Goal: Transaction & Acquisition: Purchase product/service

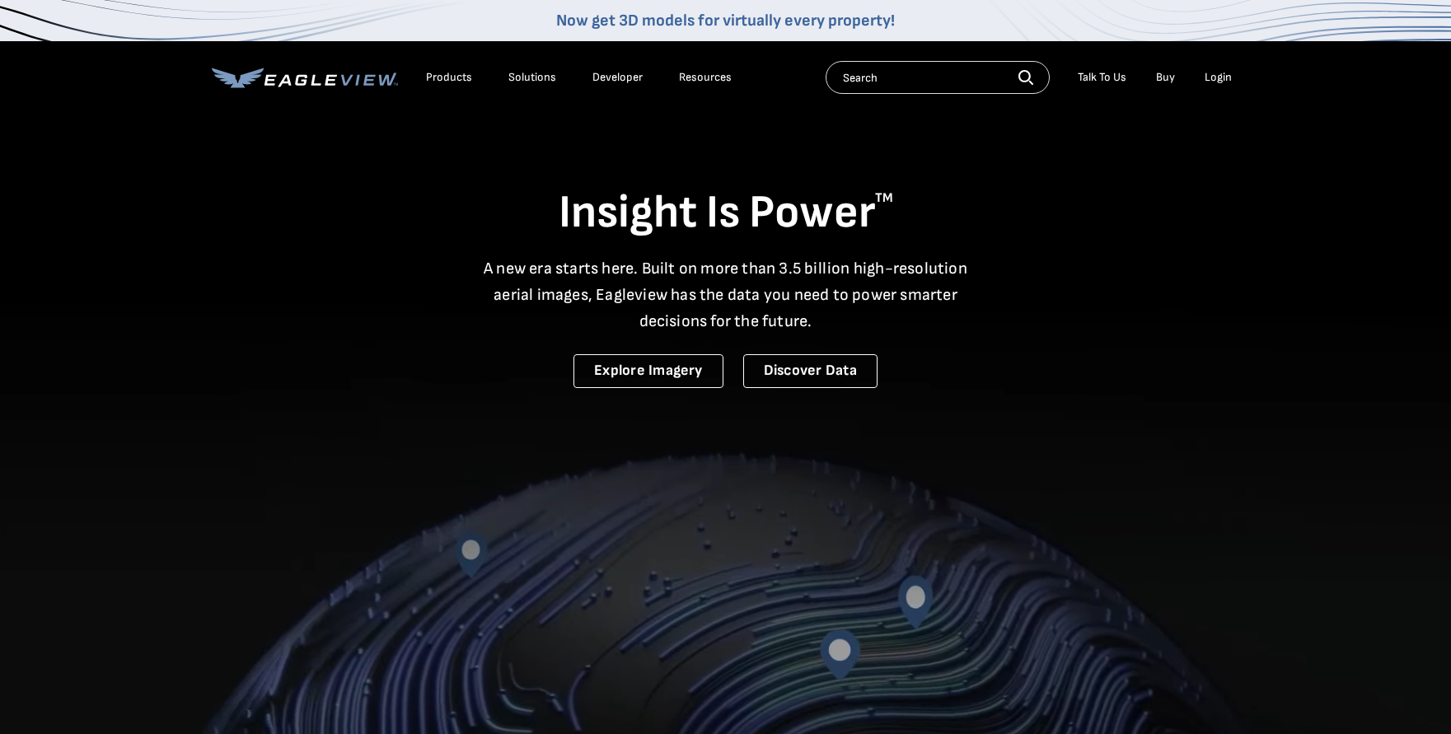
click at [1226, 79] on div "Login" at bounding box center [1217, 77] width 27 height 15
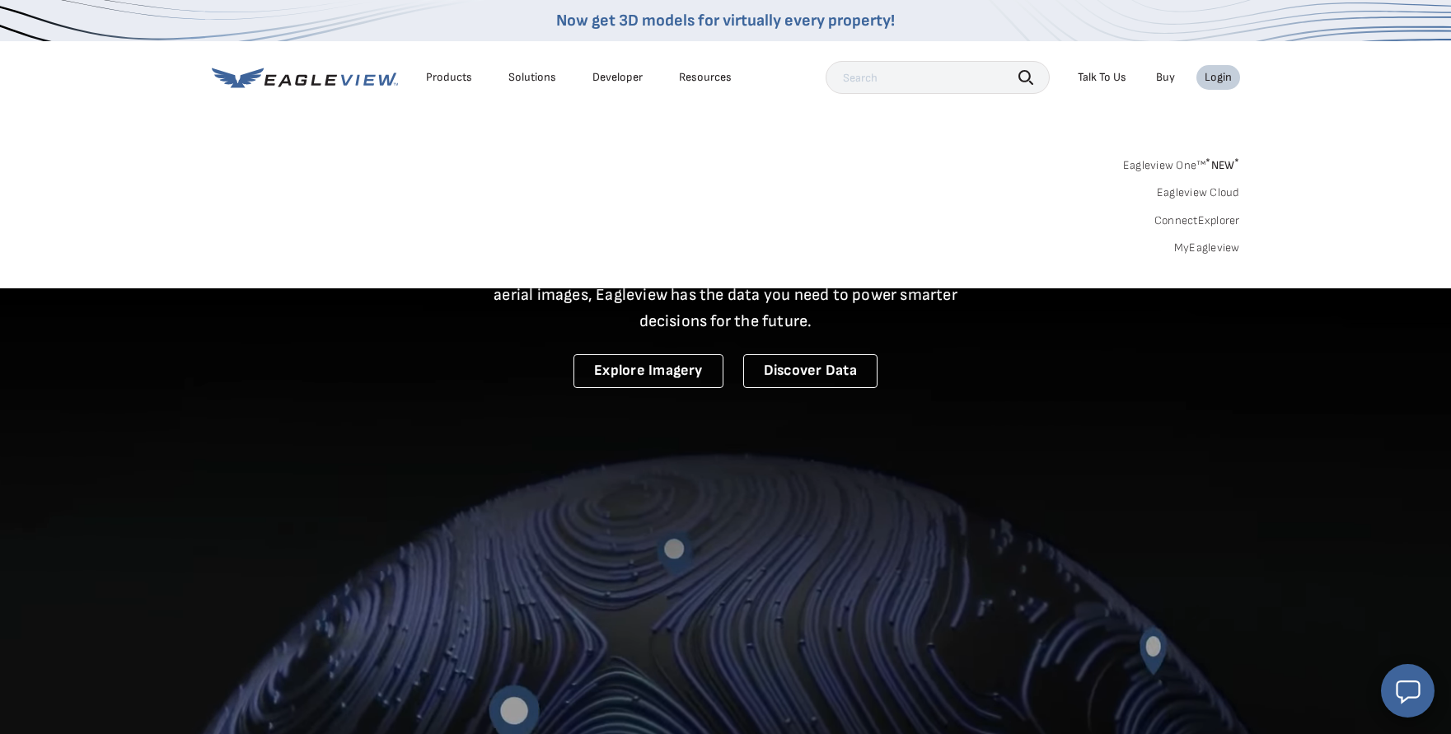
click at [1205, 246] on link "MyEagleview" at bounding box center [1207, 248] width 66 height 15
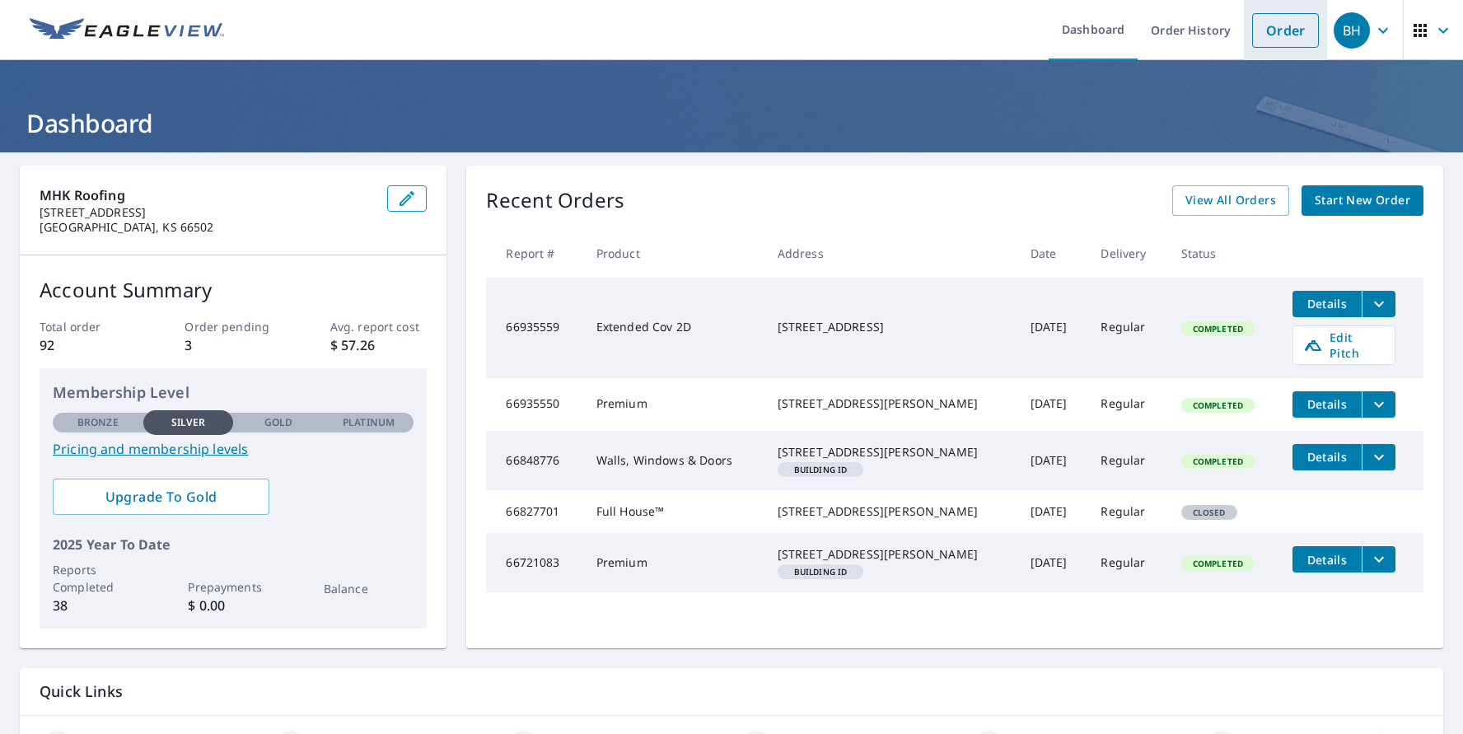
click at [1273, 35] on link "Order" at bounding box center [1285, 30] width 67 height 35
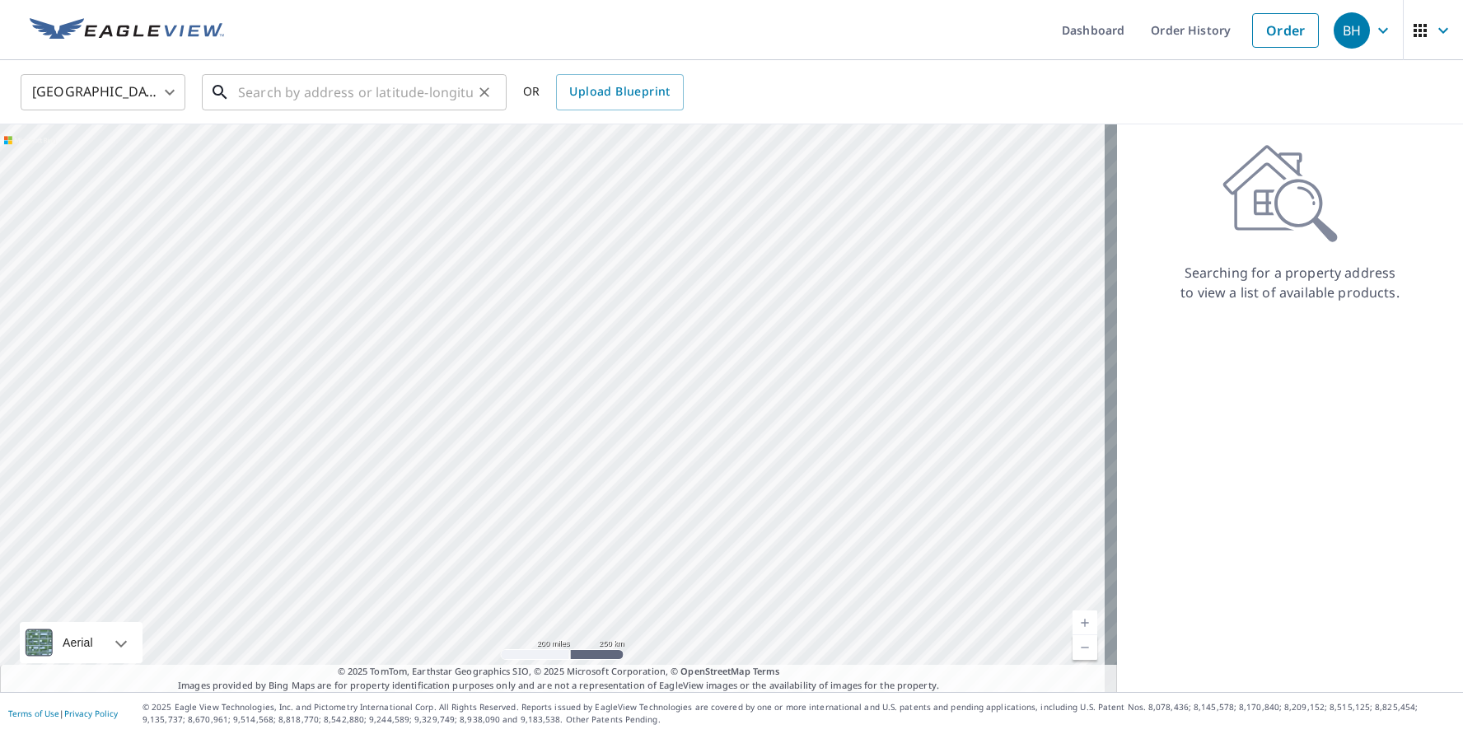
click at [264, 90] on input "text" at bounding box center [355, 92] width 235 height 46
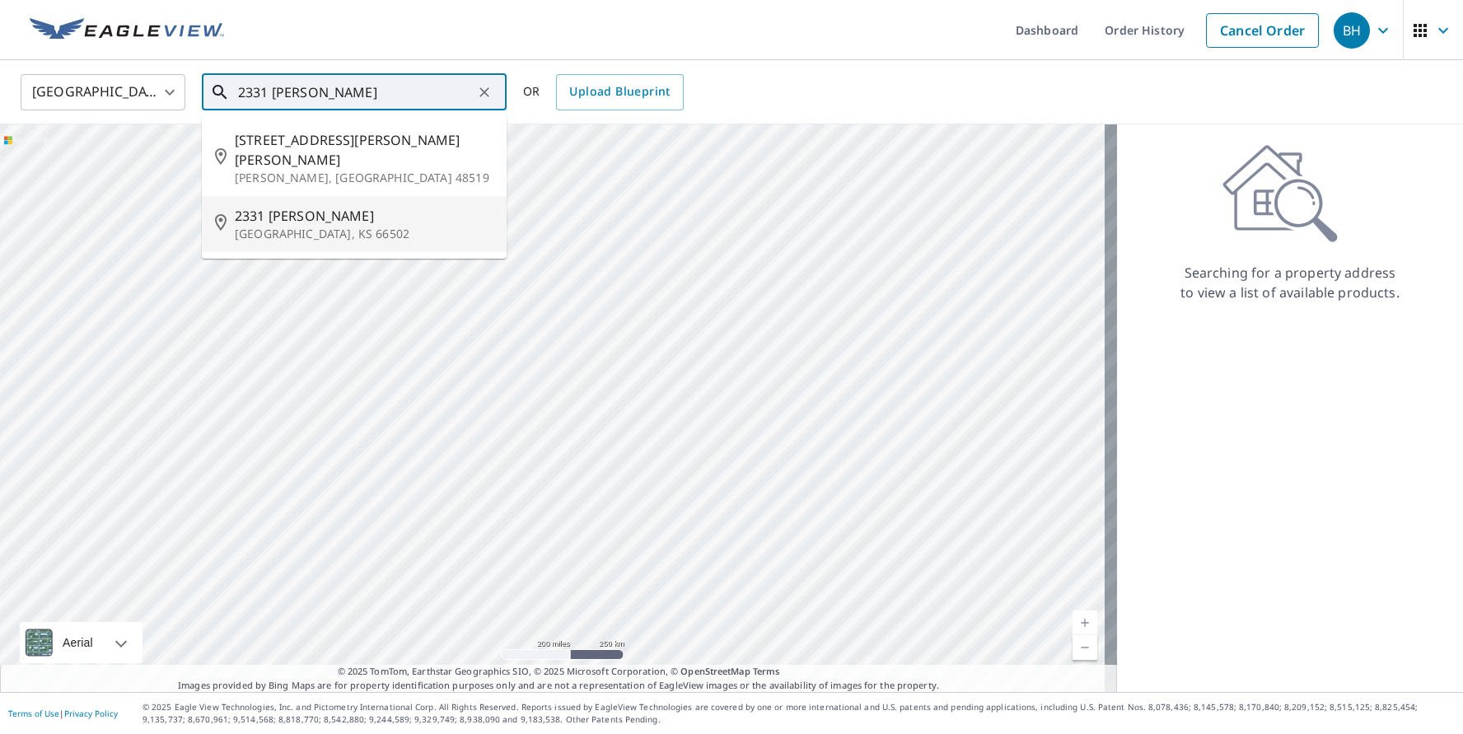
click at [300, 226] on p "[GEOGRAPHIC_DATA], KS 66502" at bounding box center [364, 234] width 259 height 16
type input "[STREET_ADDRESS][PERSON_NAME]"
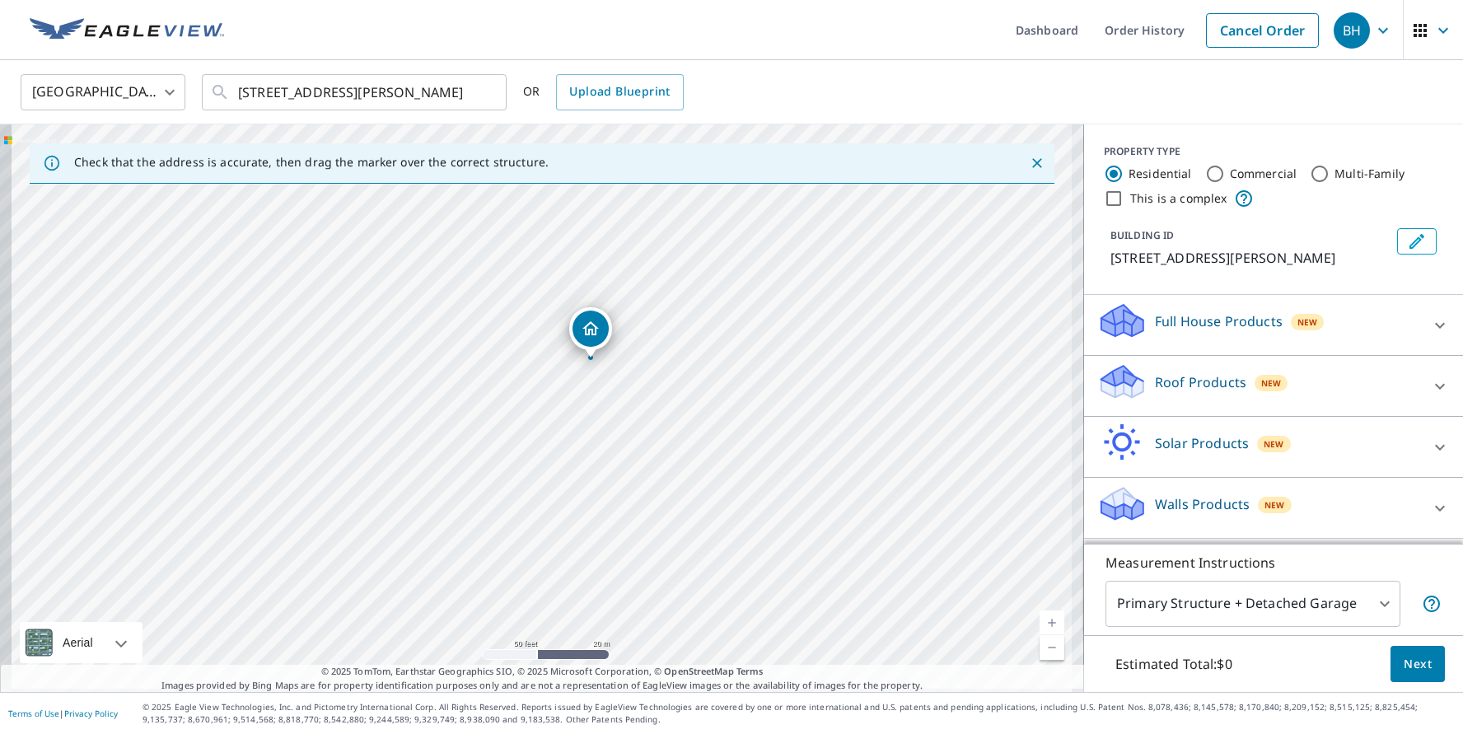
drag, startPoint x: 392, startPoint y: 435, endPoint x: 712, endPoint y: 365, distance: 327.2
click at [712, 365] on div "[STREET_ADDRESS][PERSON_NAME]" at bounding box center [542, 408] width 1084 height 568
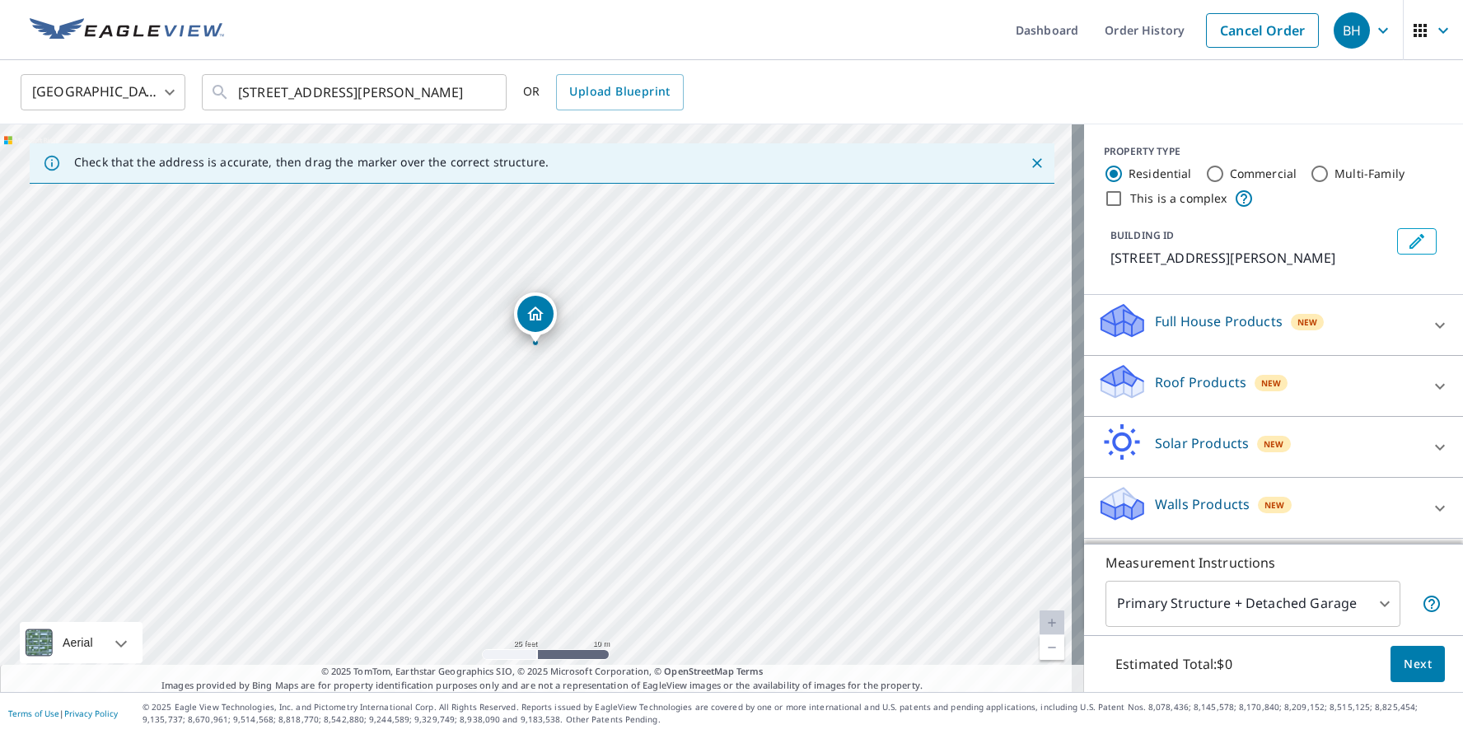
click at [1178, 379] on p "Roof Products" at bounding box center [1200, 382] width 91 height 20
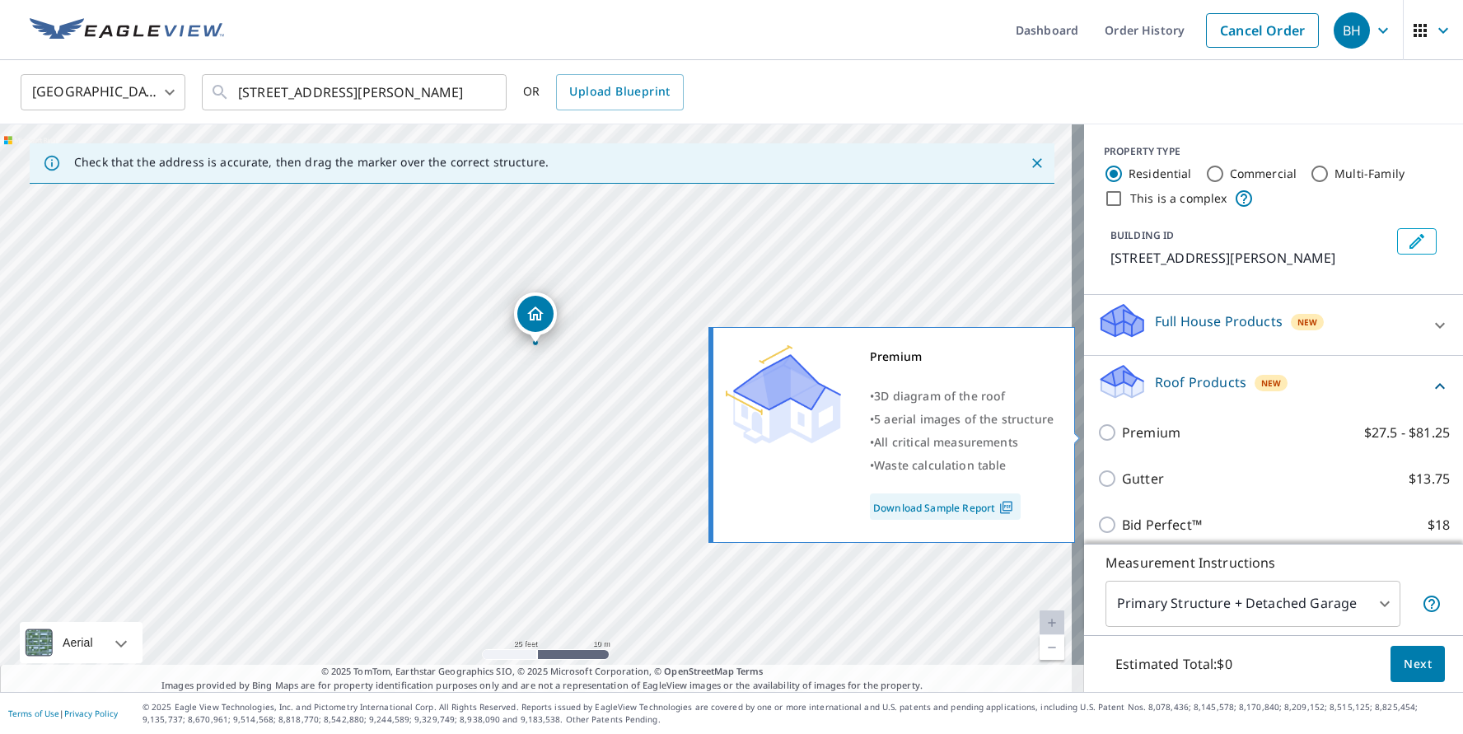
click at [1166, 430] on p "Premium" at bounding box center [1151, 433] width 58 height 20
click at [1122, 430] on input "Premium $27.5 - $81.25" at bounding box center [1109, 433] width 25 height 20
checkbox input "true"
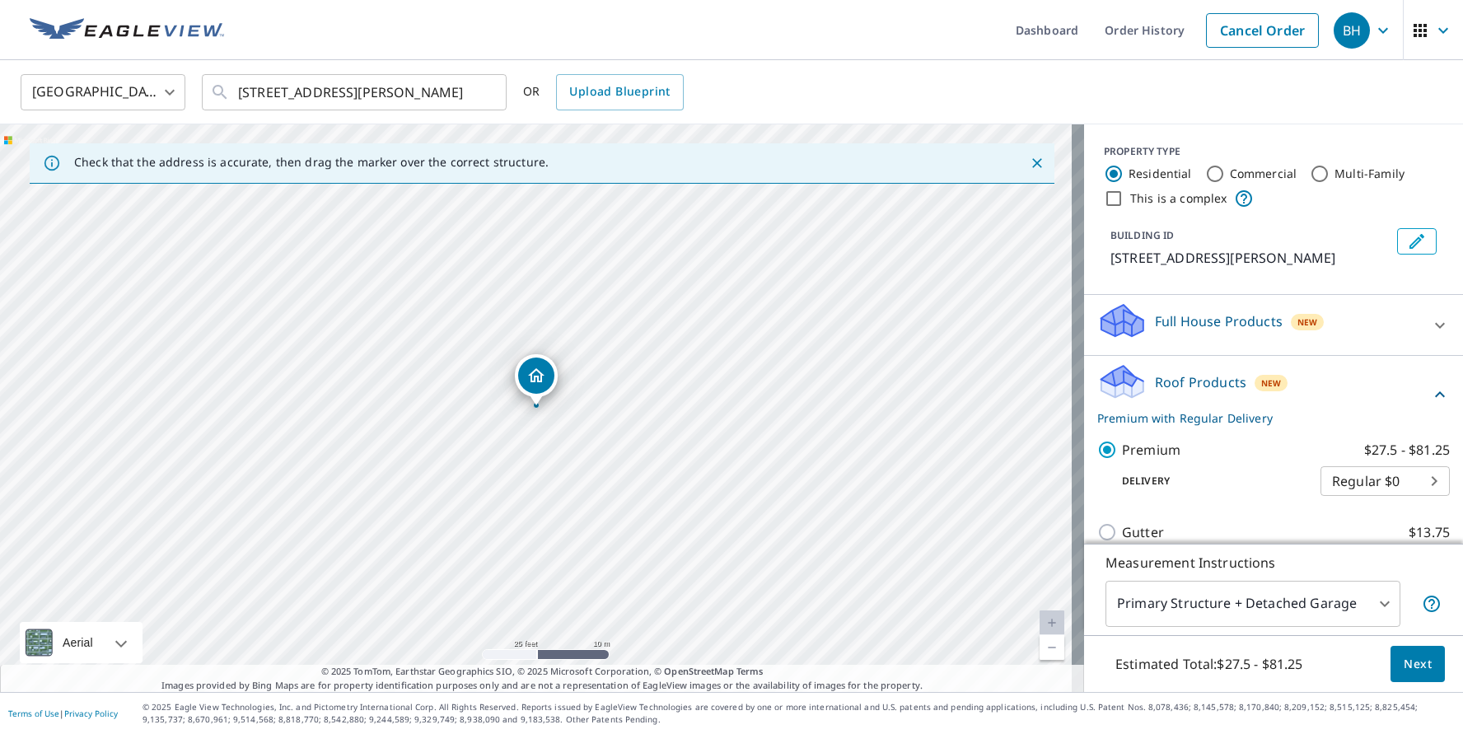
scroll to position [187, 0]
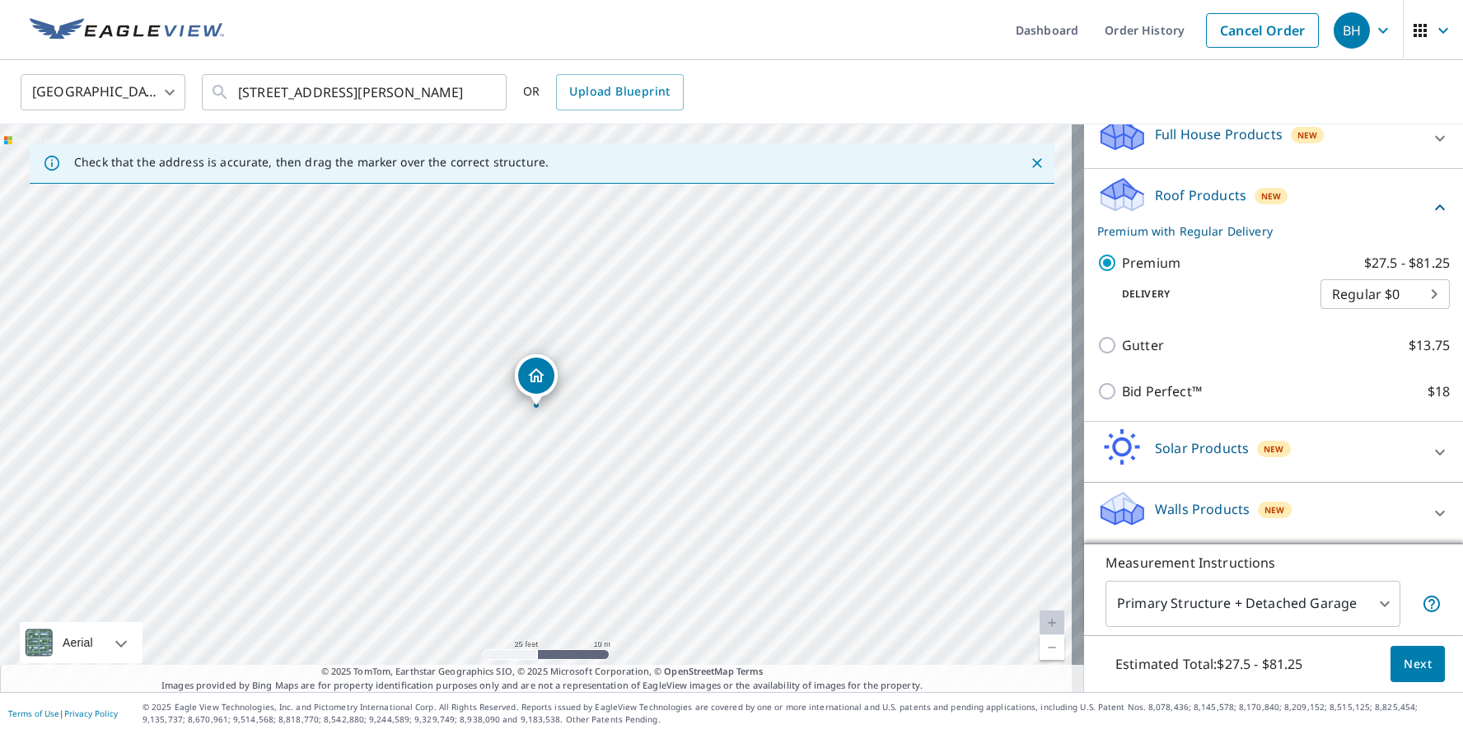
click at [1376, 608] on body "BH BH Dashboard Order History Cancel Order BH [GEOGRAPHIC_DATA] [GEOGRAPHIC_DAT…" at bounding box center [731, 367] width 1463 height 734
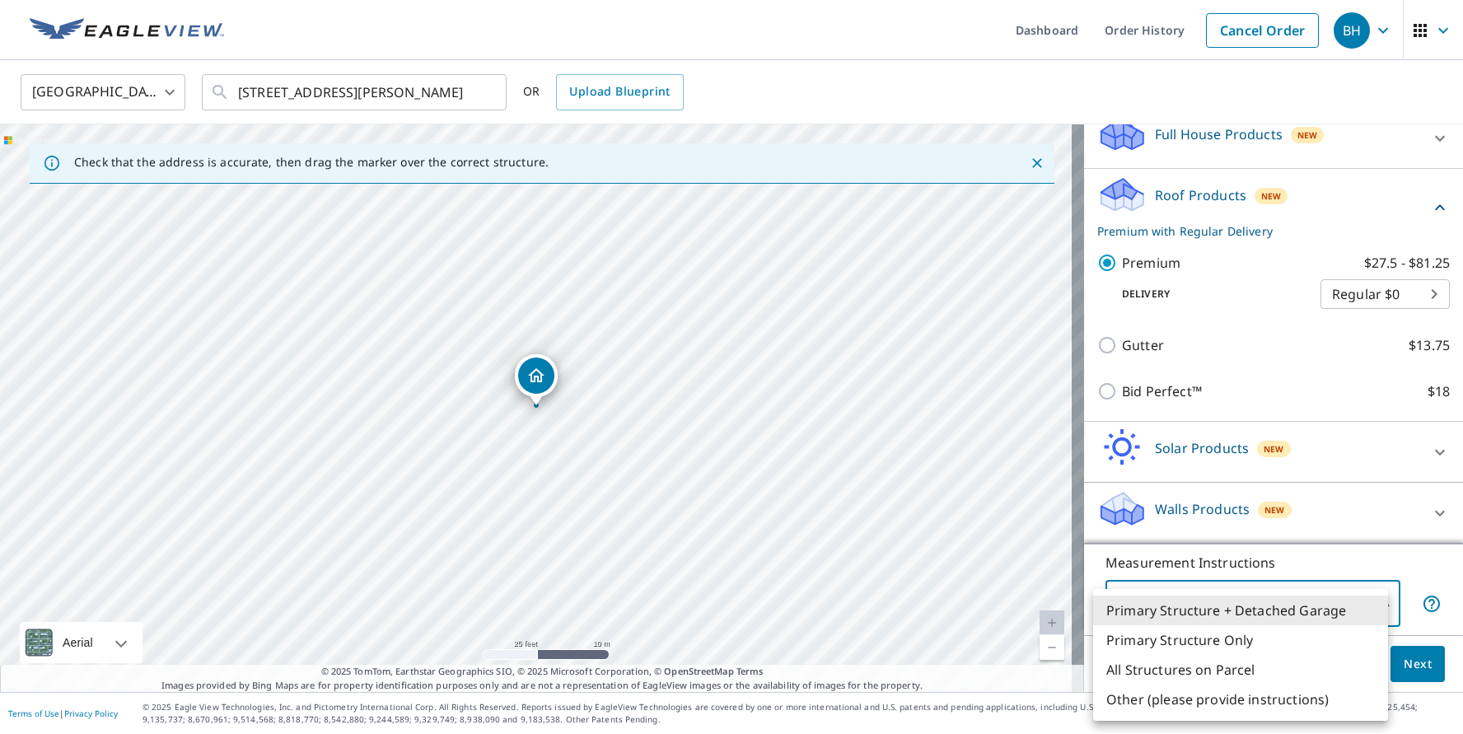
click at [1237, 646] on li "Primary Structure Only" at bounding box center [1240, 640] width 295 height 30
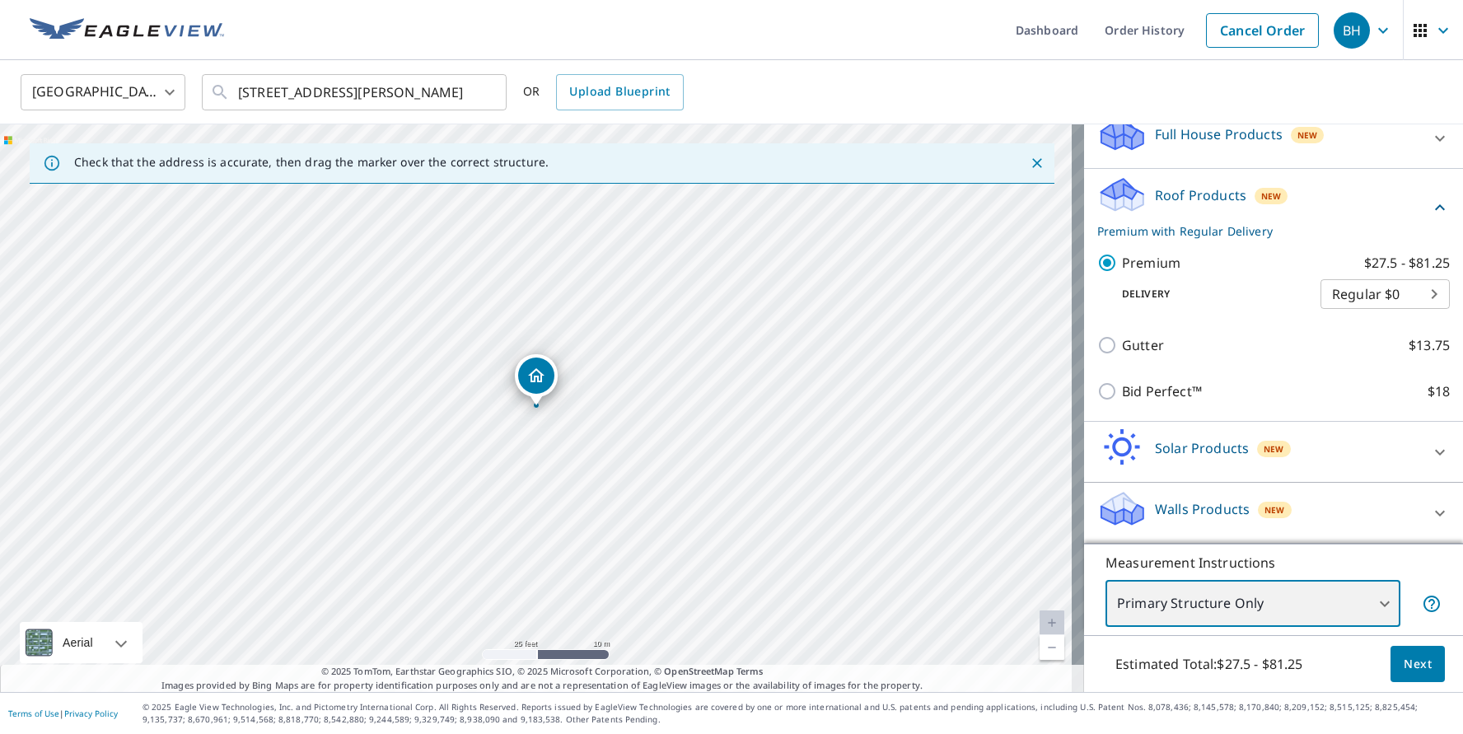
type input "2"
click at [1389, 560] on p "Measurement Instructions" at bounding box center [1273, 563] width 336 height 20
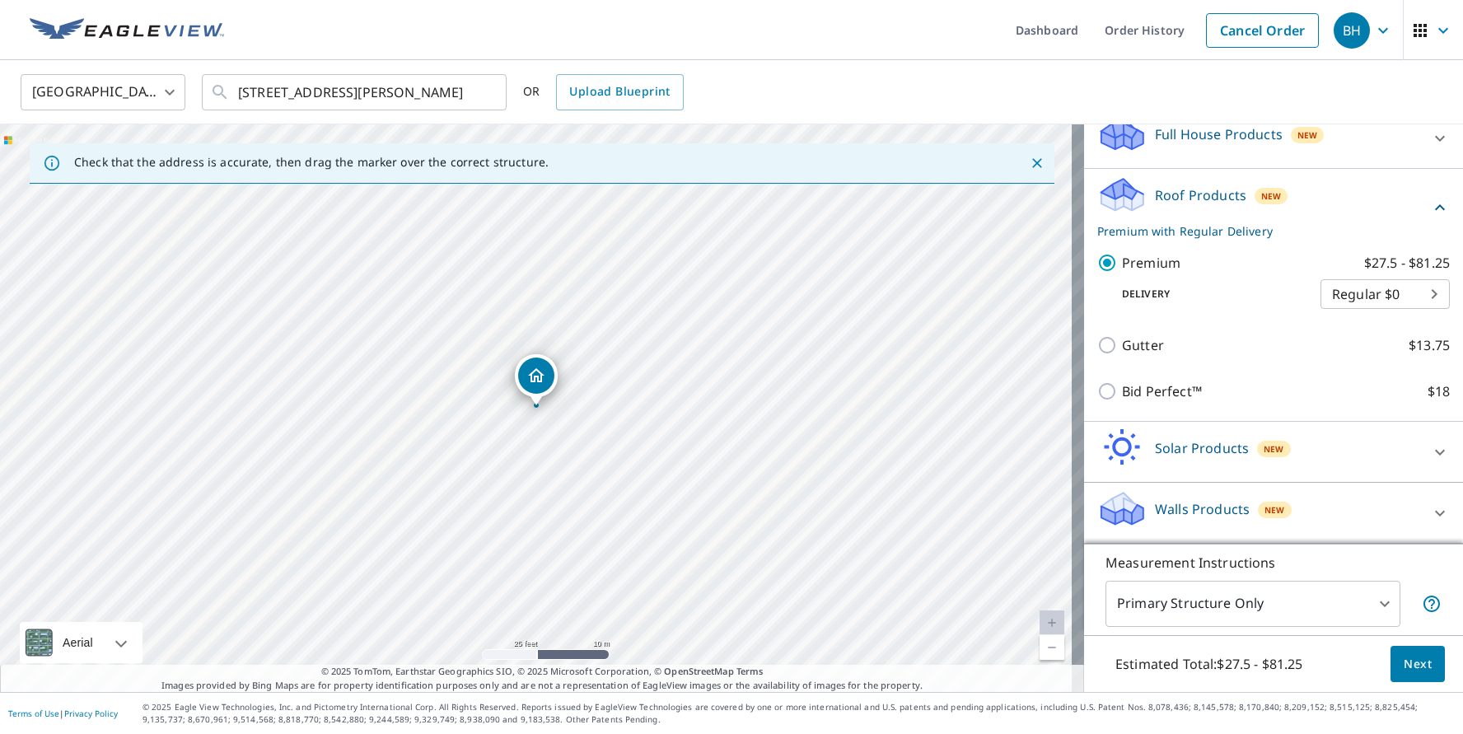
click at [1408, 660] on span "Next" at bounding box center [1418, 664] width 28 height 21
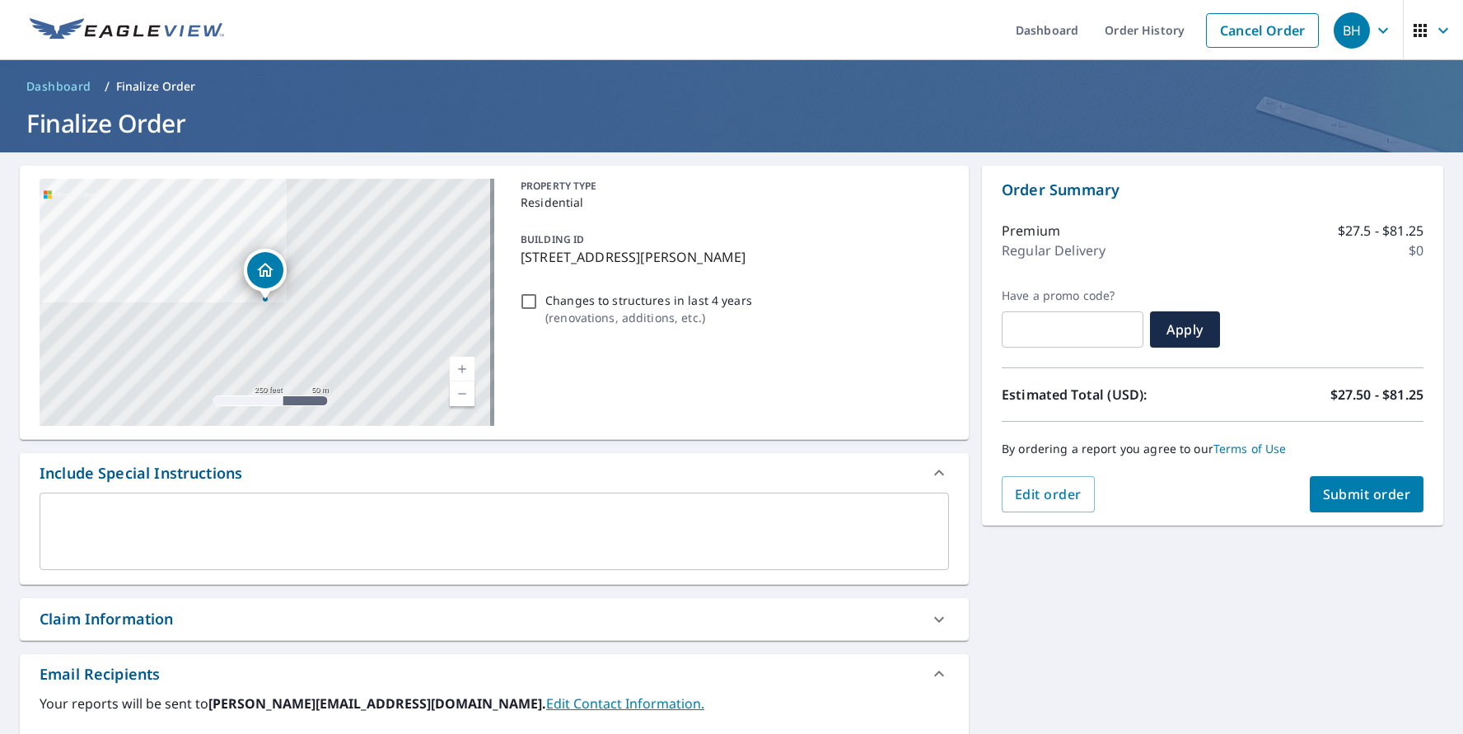
click at [1335, 496] on span "Submit order" at bounding box center [1367, 494] width 88 height 18
